Goal: Find specific page/section: Locate item on page

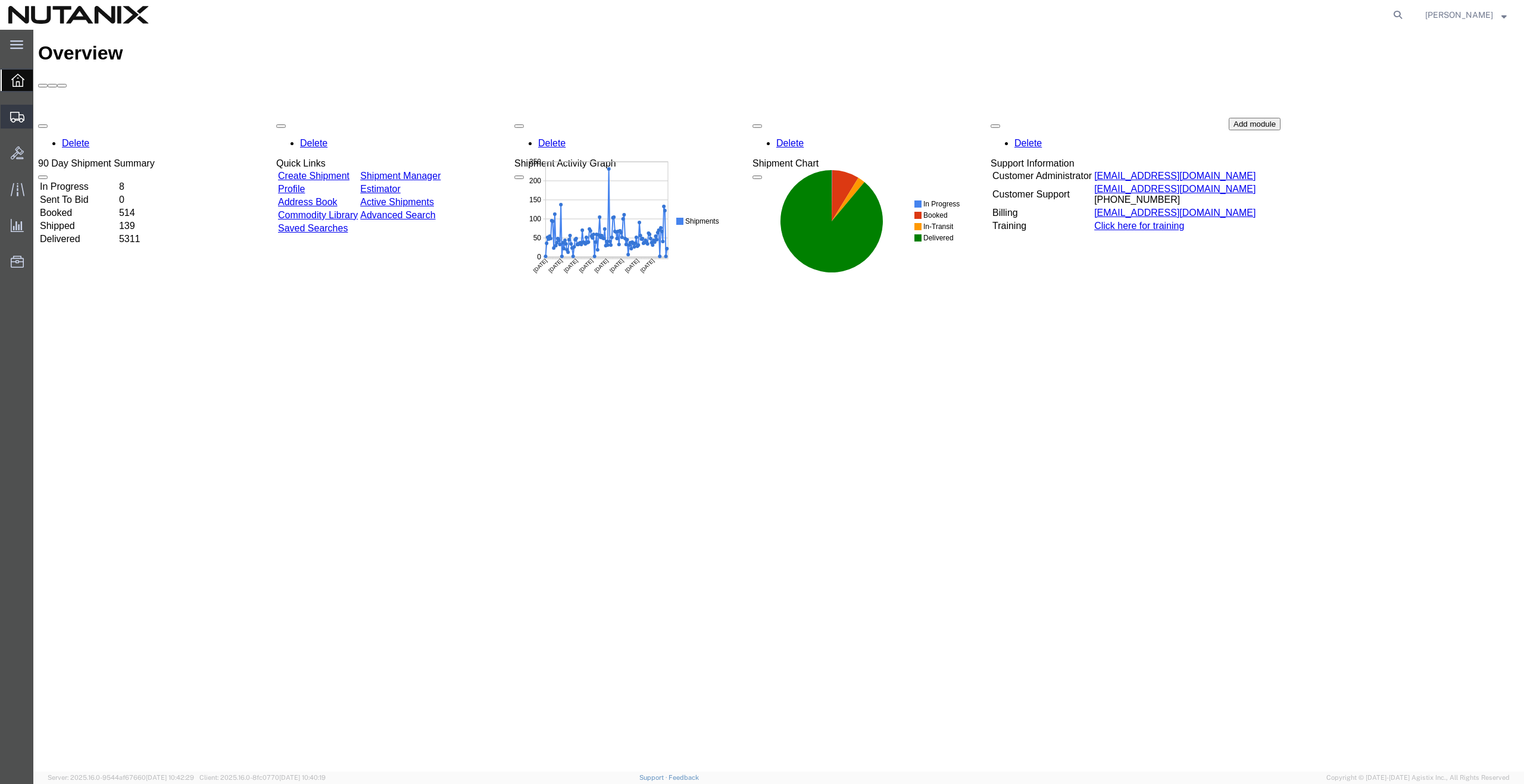
click at [0, 0] on span "Create from Template" at bounding box center [0, 0] width 0 height 0
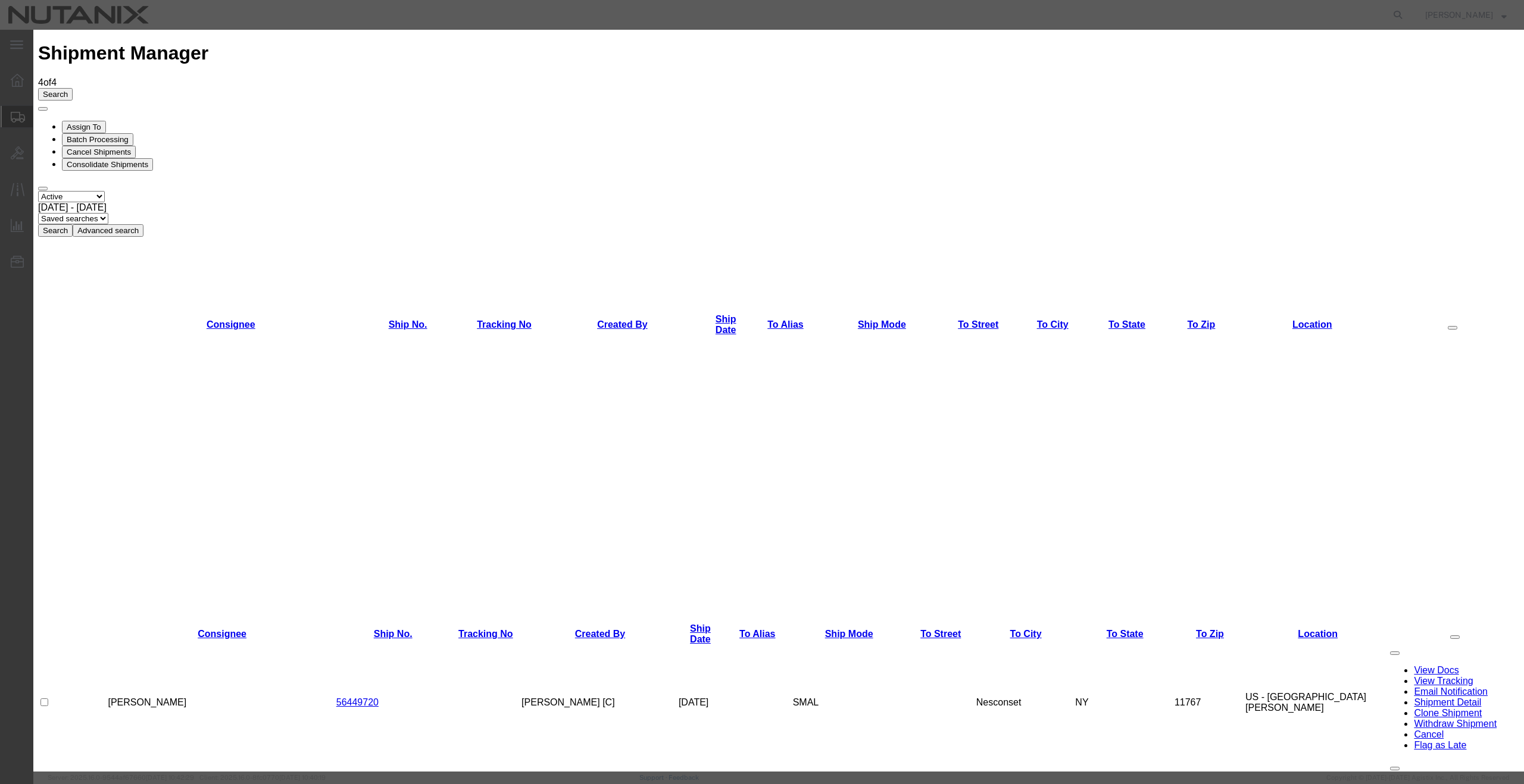
drag, startPoint x: 963, startPoint y: 64, endPoint x: 982, endPoint y: 62, distance: 19.1
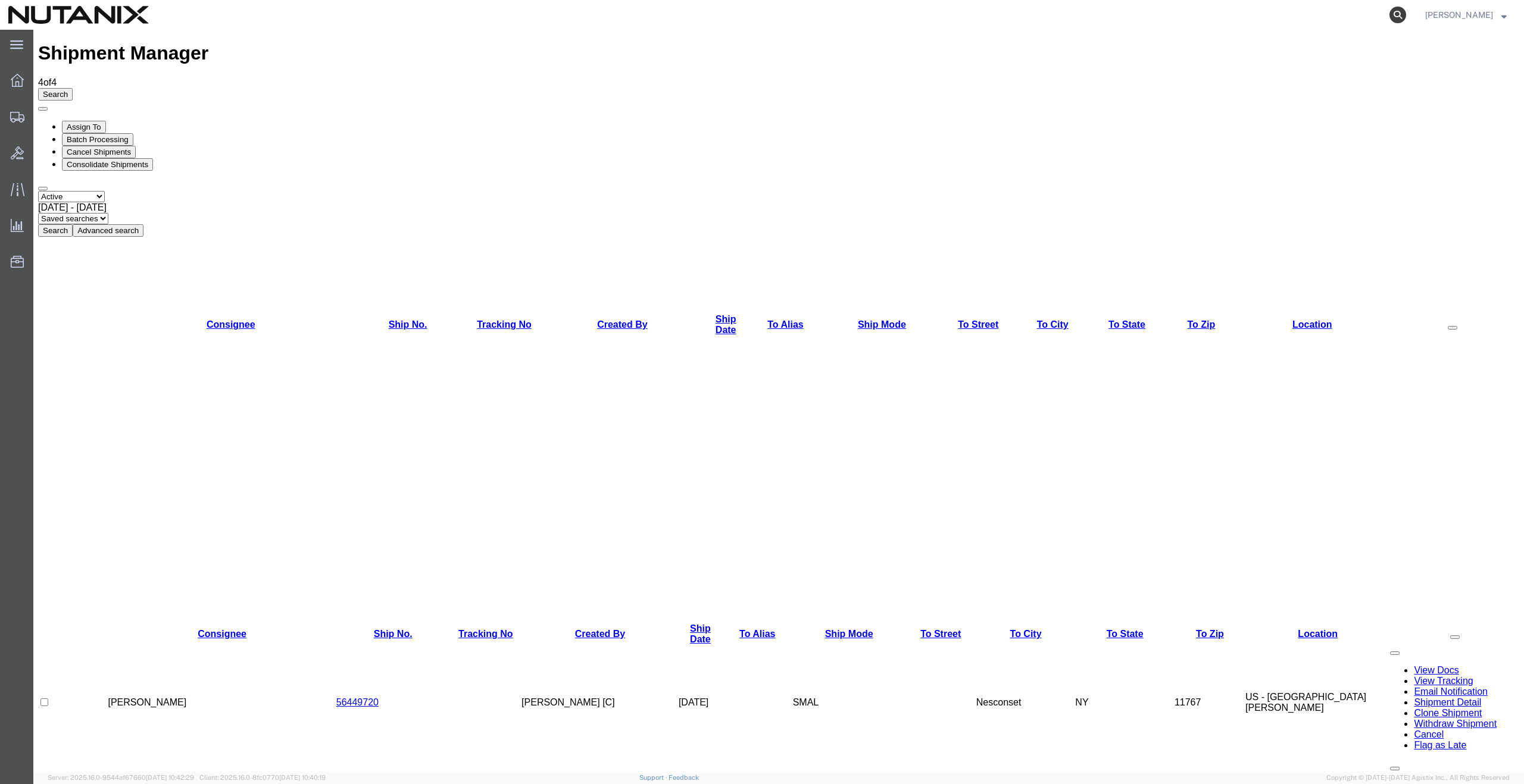
click at [1406, 17] on icon at bounding box center [1398, 15] width 17 height 17
click at [1298, 13] on input "search" at bounding box center [1208, 15] width 362 height 28
paste input "391849602737"
type input "391849602737"
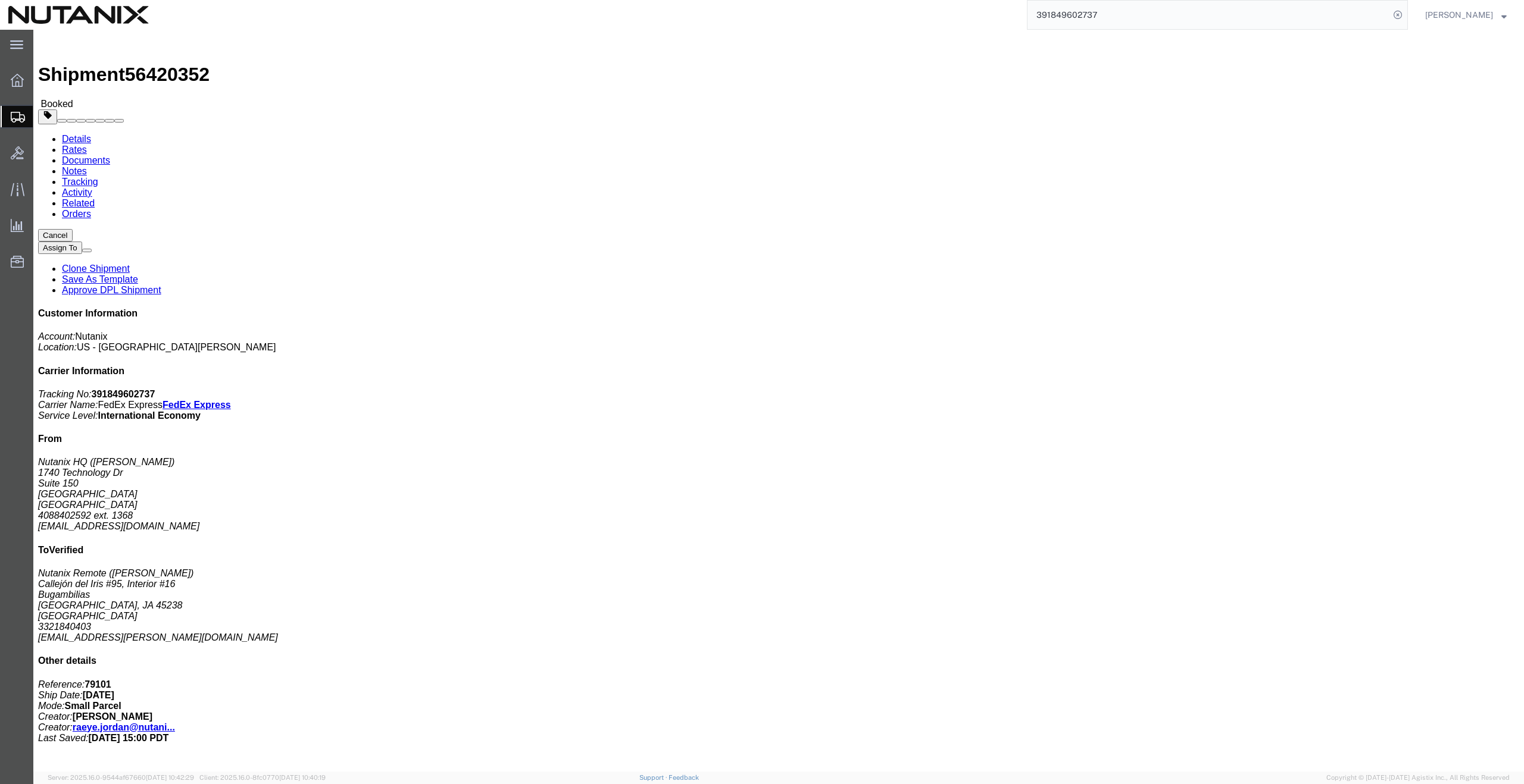
click link "Documents"
